Goal: Use online tool/utility

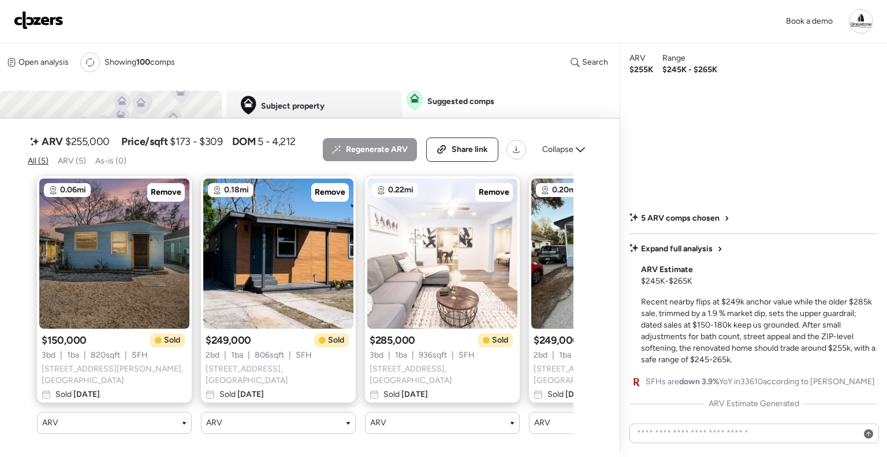
scroll to position [0, 283]
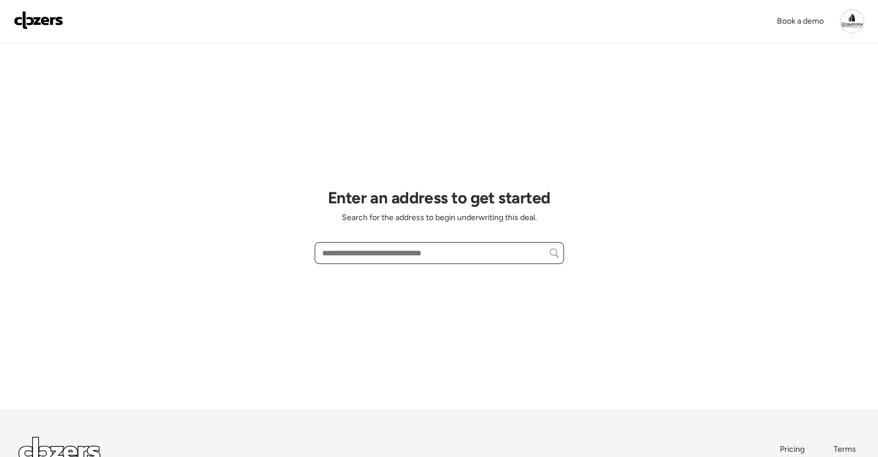
click at [377, 256] on input "text" at bounding box center [439, 253] width 239 height 16
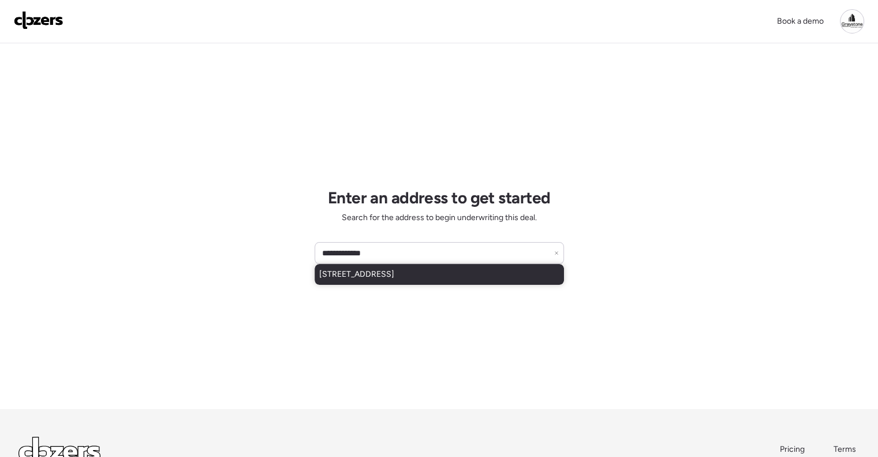
click at [393, 269] on span "8650 46th St N, Pinellas Park, FL, 33782" at bounding box center [356, 274] width 75 height 12
type input "**********"
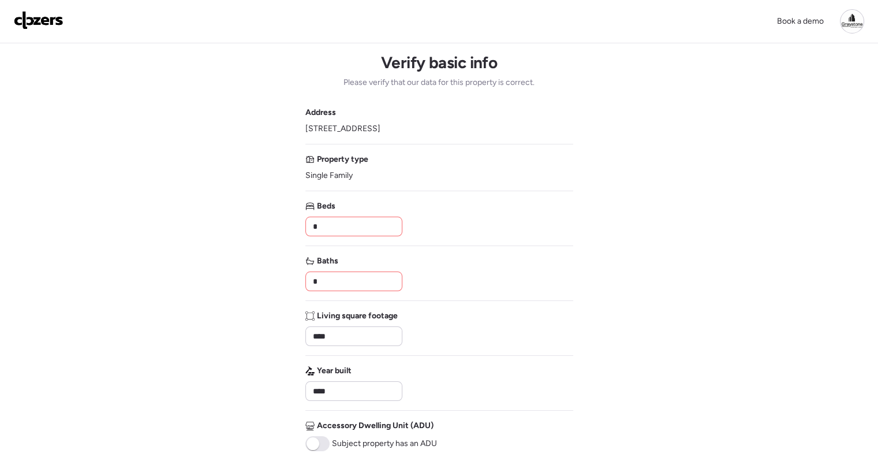
click at [349, 221] on input "*" at bounding box center [354, 226] width 87 height 16
drag, startPoint x: 338, startPoint y: 229, endPoint x: 262, endPoint y: 220, distance: 76.8
click at [262, 220] on div "Book a demo Verify basic info Please verify that our data for this property is …" at bounding box center [439, 392] width 878 height 785
type input "*"
drag, startPoint x: 333, startPoint y: 282, endPoint x: 298, endPoint y: 280, distance: 34.7
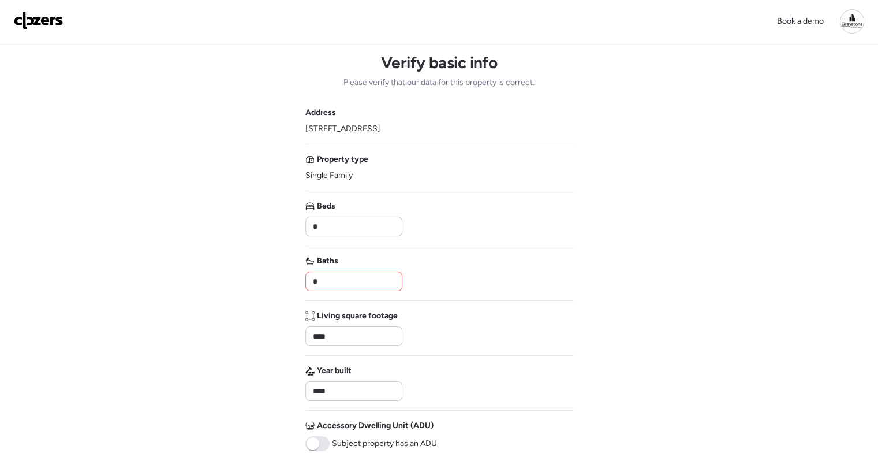
click at [287, 276] on div "Book a demo Verify basic info Please verify that our data for this property is …" at bounding box center [439, 392] width 878 height 785
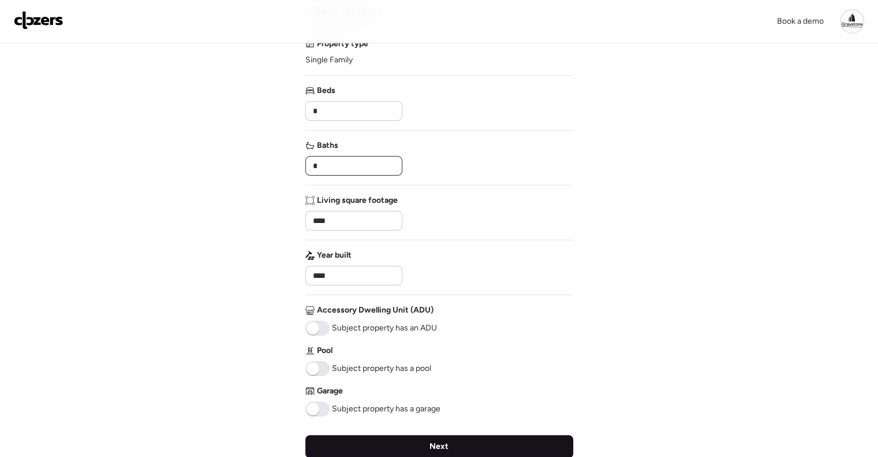
type input "*"
click at [424, 450] on div "Next" at bounding box center [439, 446] width 268 height 23
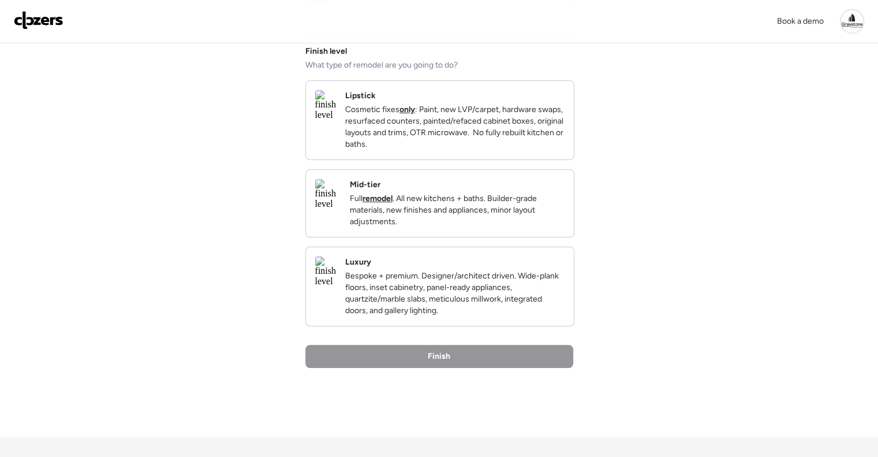
scroll to position [58, 0]
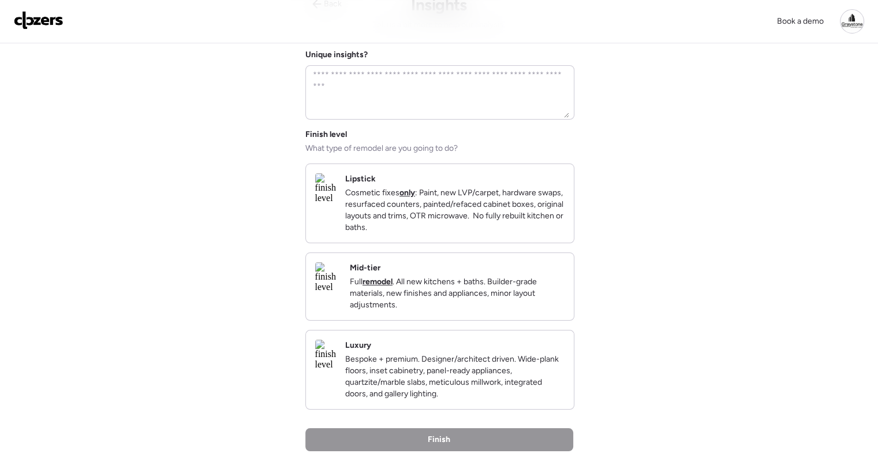
click at [473, 278] on div "Mid-tier Full remodel . All new kitchens + baths. Builder-grade materials, new …" at bounding box center [457, 286] width 215 height 48
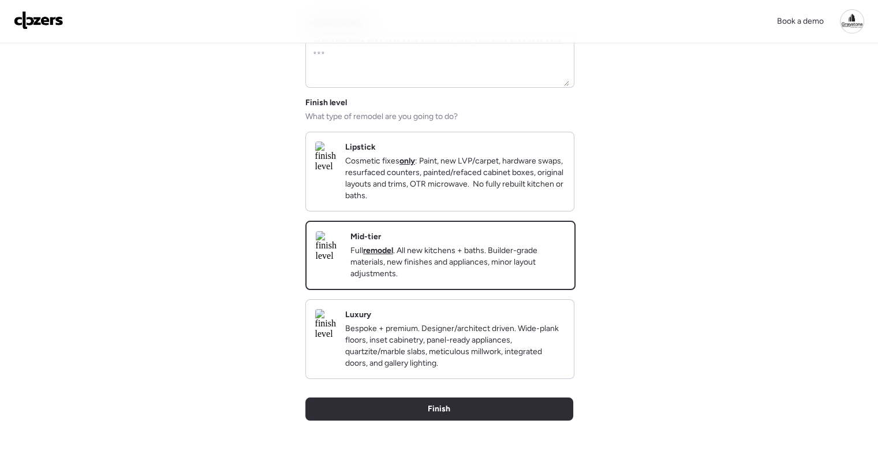
scroll to position [115, 0]
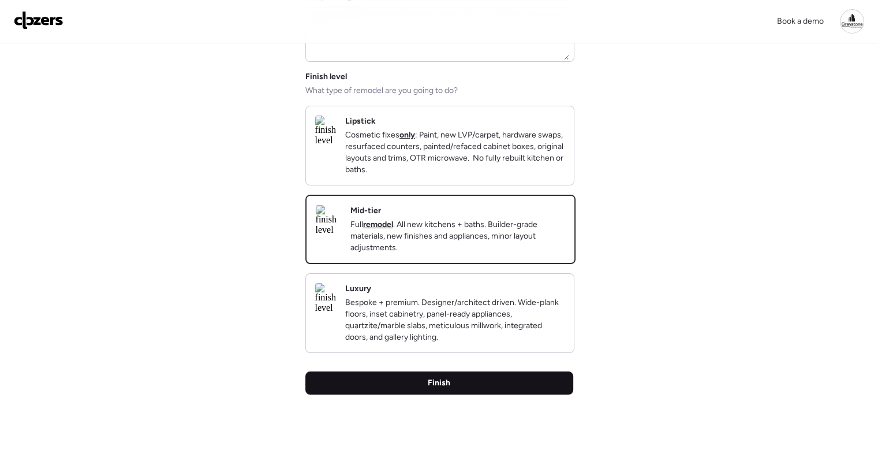
click at [464, 394] on div "Finish" at bounding box center [439, 382] width 268 height 23
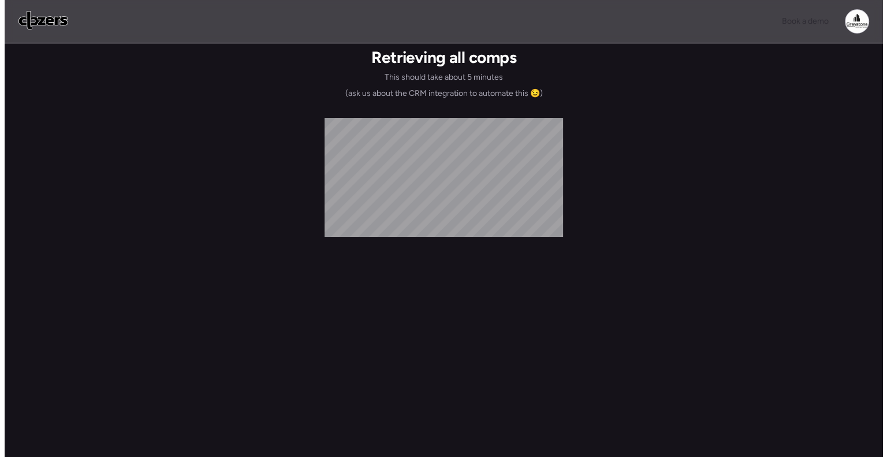
scroll to position [0, 0]
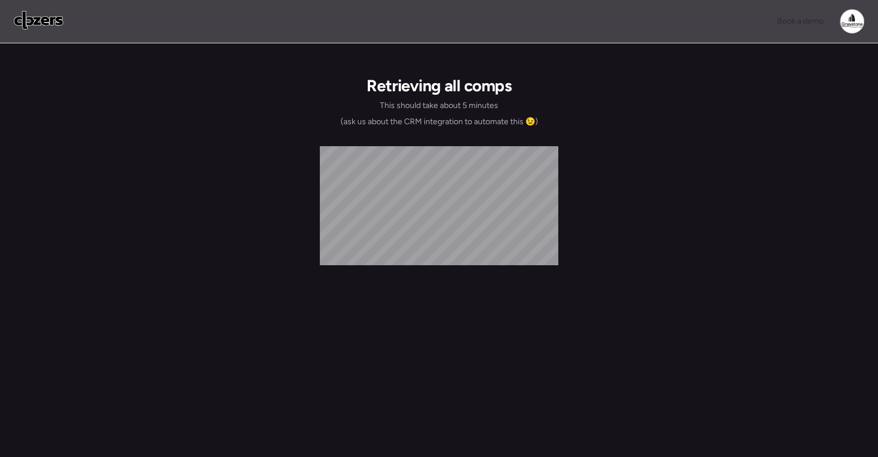
click at [569, 203] on div "Retrieving all comps This should take about 5 minutes (ask us about the CRM int…" at bounding box center [439, 265] width 268 height 444
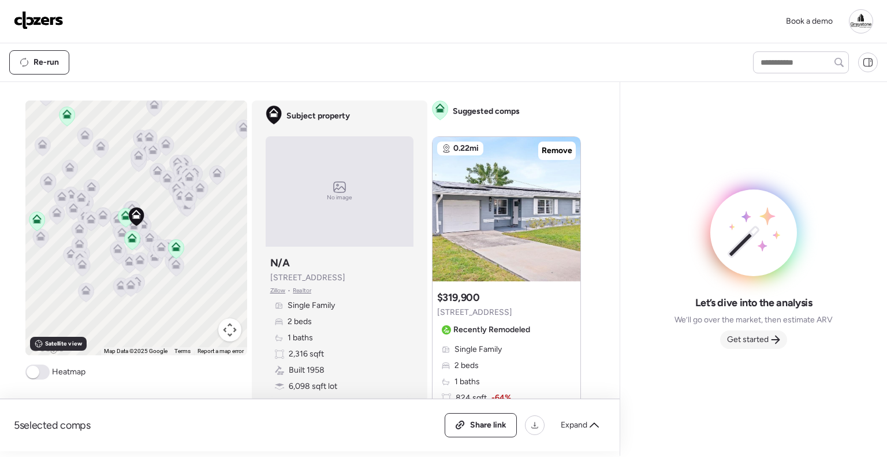
click at [779, 341] on icon at bounding box center [775, 339] width 9 height 9
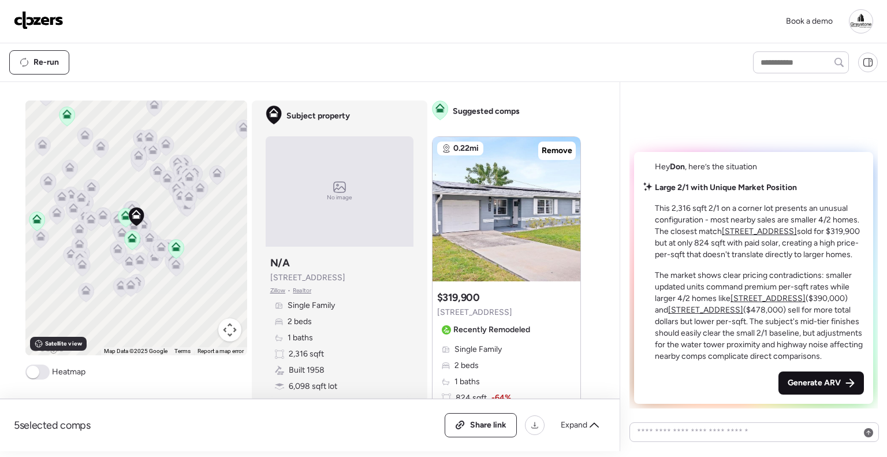
click at [827, 380] on span "Generate ARV" at bounding box center [813, 383] width 53 height 12
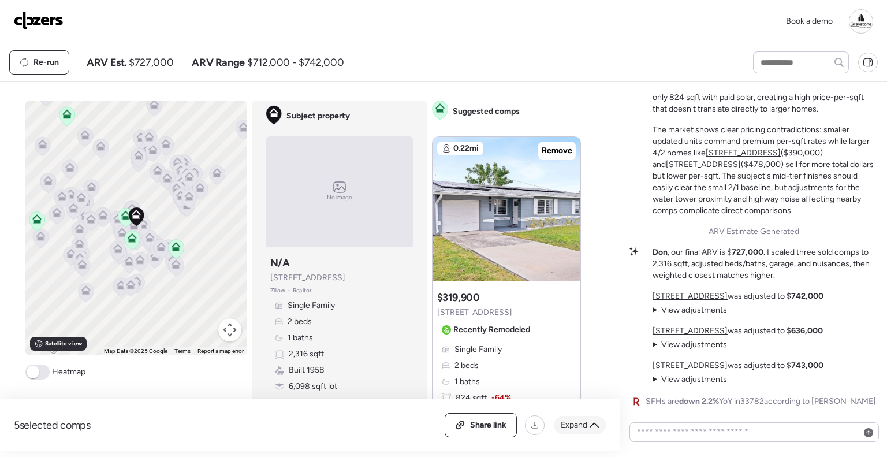
click at [586, 423] on span "Expand" at bounding box center [574, 425] width 27 height 12
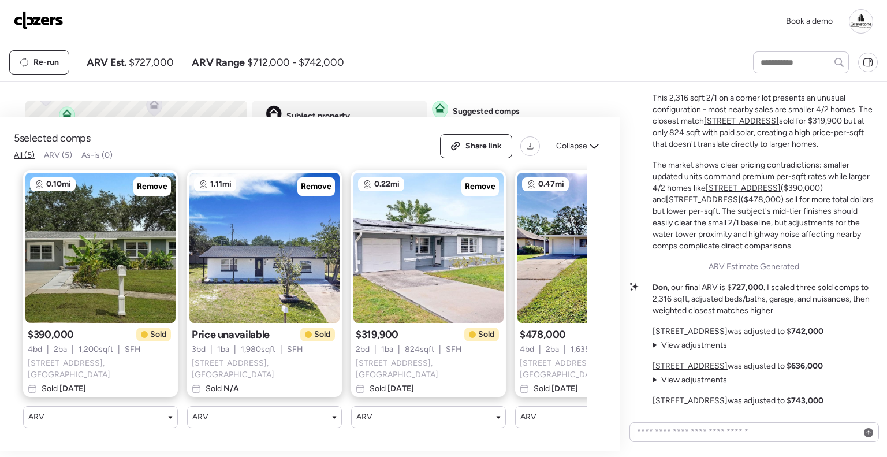
scroll to position [-54, 0]
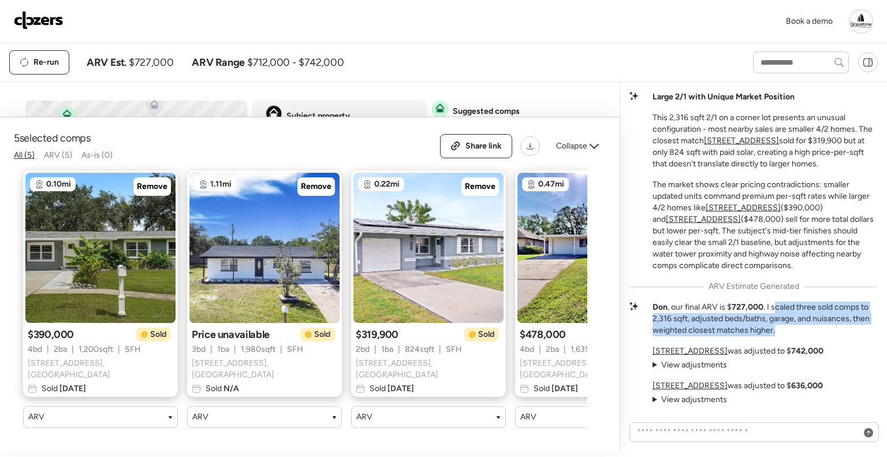
drag, startPoint x: 777, startPoint y: 305, endPoint x: 847, endPoint y: 325, distance: 72.6
click at [847, 325] on p "Don , our final ARV is $ 727,000 . I scaled three sold comps to 2,316 sqft, adj…" at bounding box center [764, 318] width 225 height 35
click at [837, 308] on p "Don , our final ARV is $ 727,000 . I scaled three sold comps to 2,316 sqft, adj…" at bounding box center [764, 318] width 225 height 35
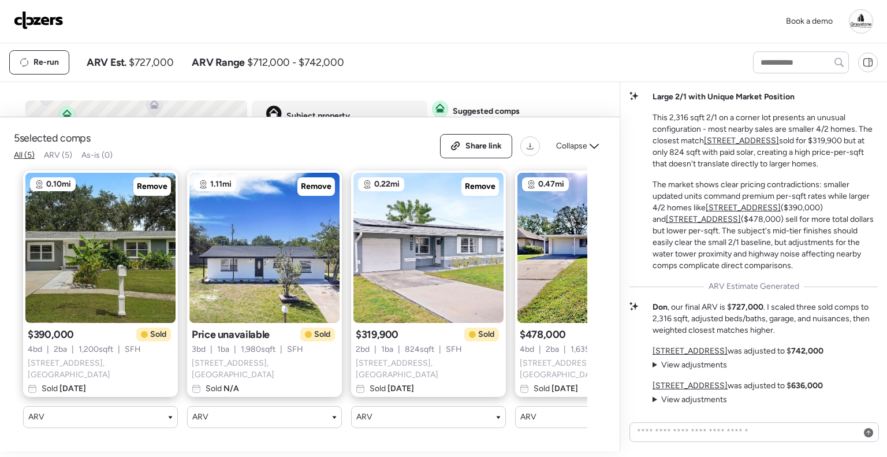
click at [653, 364] on summary "View adjustments Hide adjustments" at bounding box center [689, 365] width 74 height 12
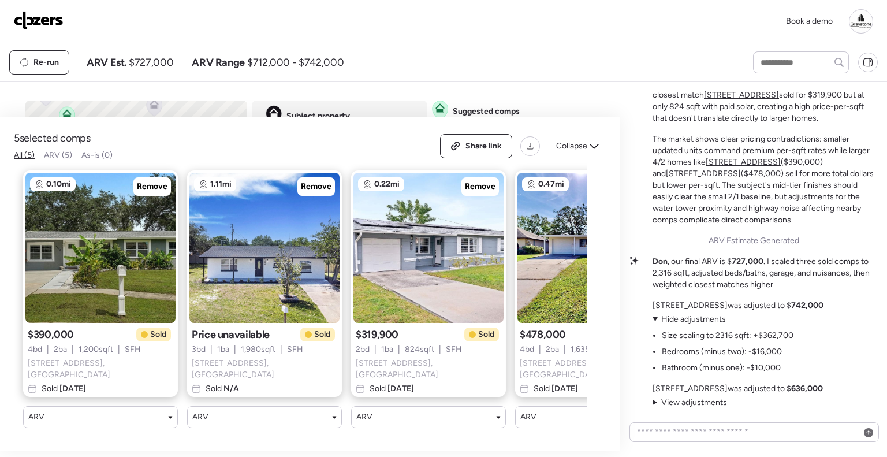
scroll to position [0, 0]
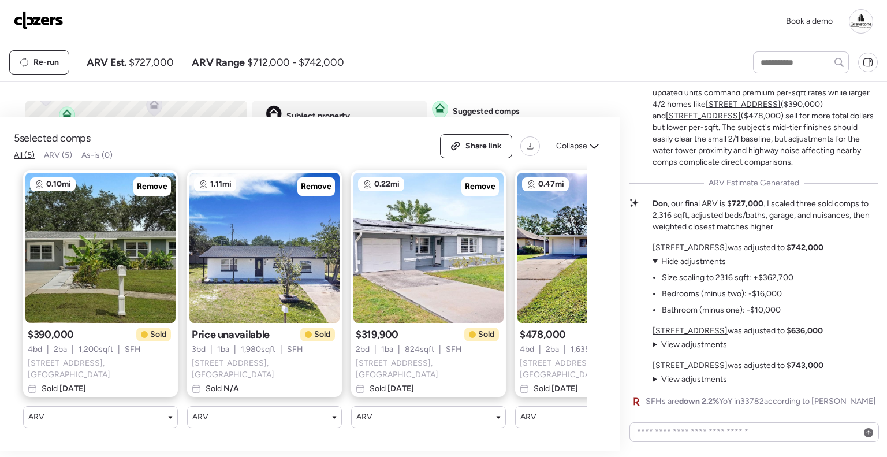
click at [654, 343] on summary "View adjustments Hide adjustments" at bounding box center [689, 345] width 74 height 12
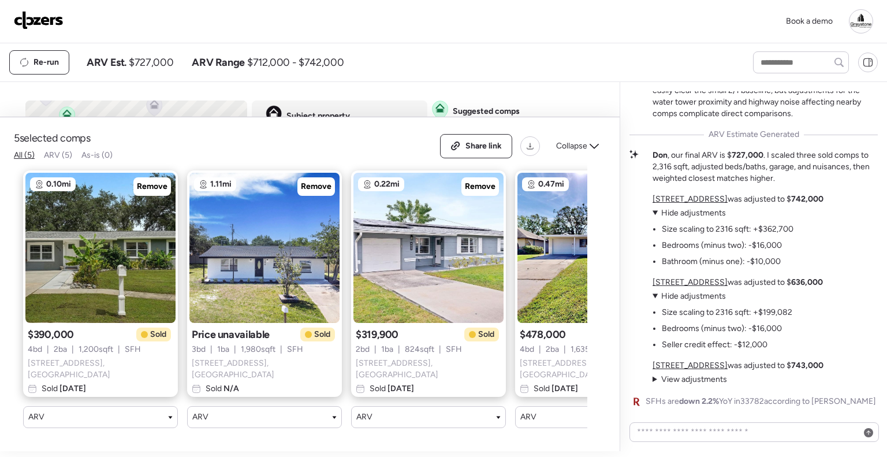
click at [653, 379] on summary "View adjustments Hide adjustments" at bounding box center [689, 380] width 74 height 12
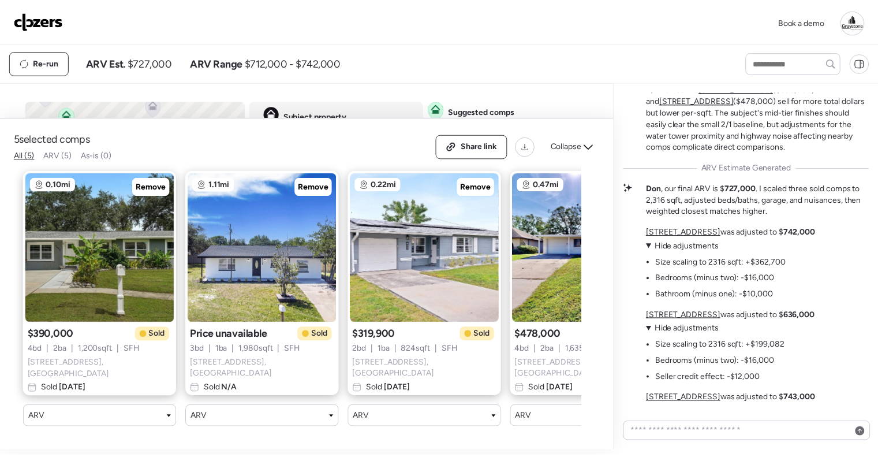
scroll to position [-200, 0]
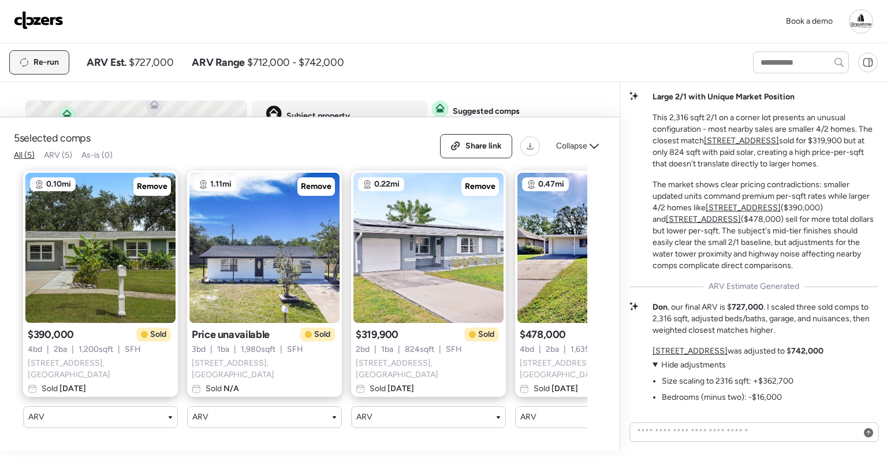
click at [40, 57] on span "Re-run" at bounding box center [45, 63] width 25 height 12
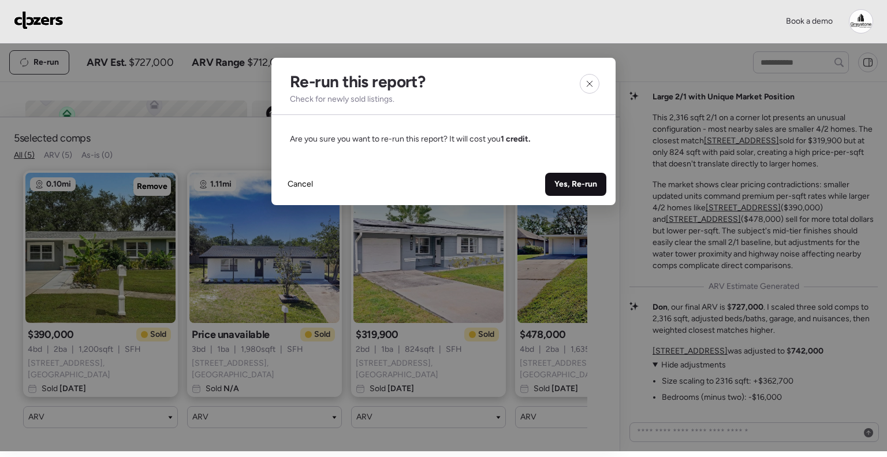
click at [560, 180] on span "Yes, Re-run" at bounding box center [575, 184] width 43 height 12
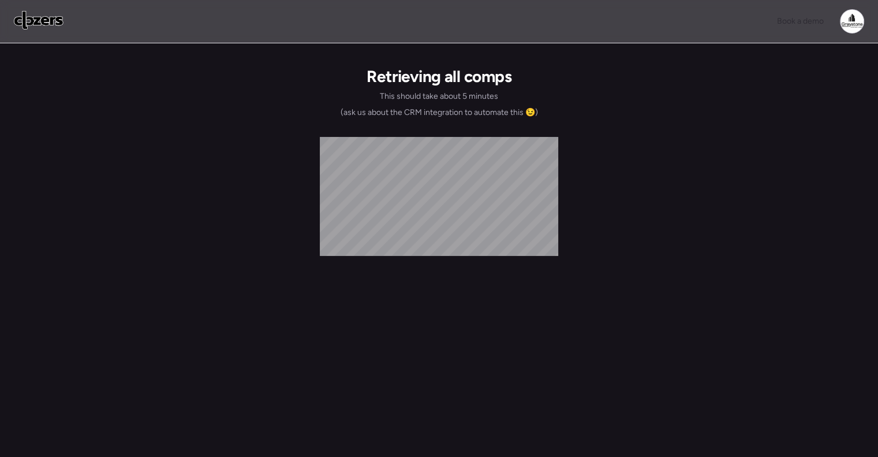
click at [49, 18] on img at bounding box center [39, 20] width 50 height 18
